Goal: Find specific page/section: Locate a particular part of the current website

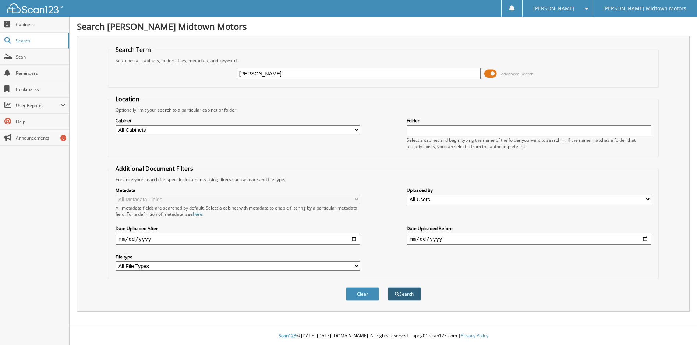
type input "[PERSON_NAME]"
click at [418, 293] on button "Search" at bounding box center [404, 294] width 33 height 14
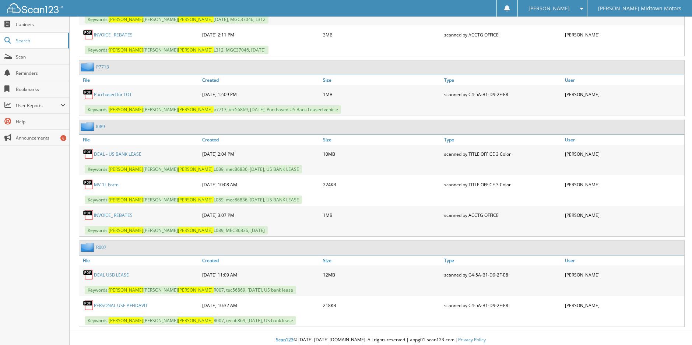
scroll to position [1708, 0]
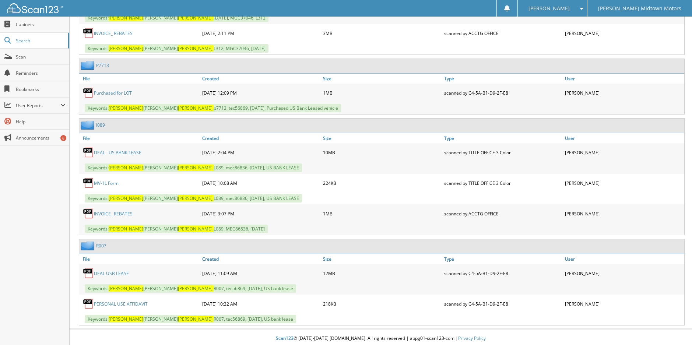
click at [110, 272] on link "DEAL USB LEASE" at bounding box center [111, 273] width 35 height 6
click at [104, 152] on link "DEAL - US BANK LEASE" at bounding box center [117, 152] width 47 height 6
click at [103, 149] on link "DEAL - US BANK LEASE" at bounding box center [117, 152] width 47 height 6
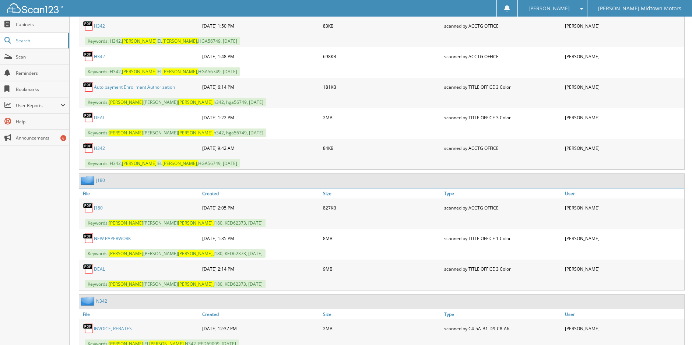
scroll to position [1156, 0]
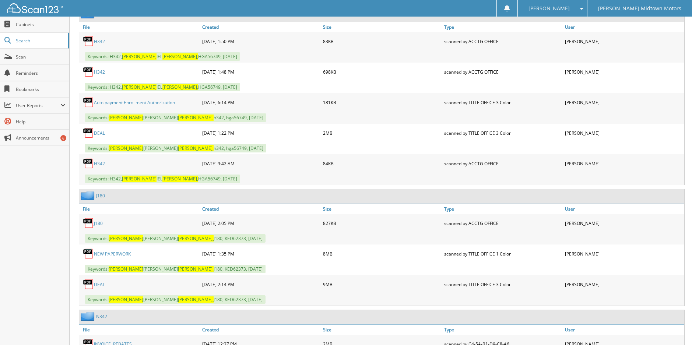
click at [99, 134] on div "DEAL" at bounding box center [139, 133] width 121 height 15
click at [100, 132] on link "DEAL" at bounding box center [99, 133] width 11 height 6
